Goal: Navigation & Orientation: Find specific page/section

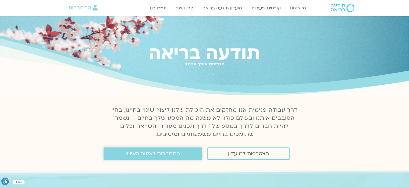
click at [171, 154] on span "התחברות לאיזור האישי" at bounding box center [152, 153] width 54 height 6
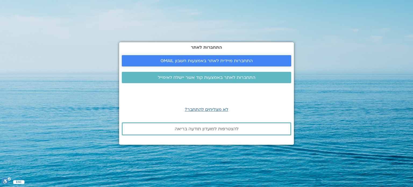
click at [211, 63] on span "התחברות מיידית לאתר באמצעות חשבון GMAIL" at bounding box center [206, 60] width 92 height 5
